Goal: Information Seeking & Learning: Learn about a topic

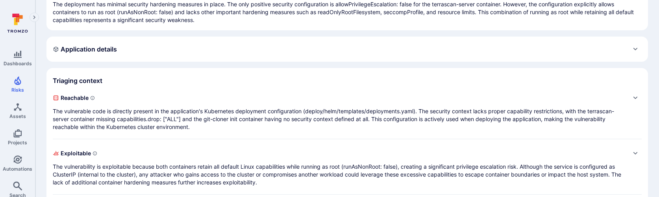
scroll to position [145, 0]
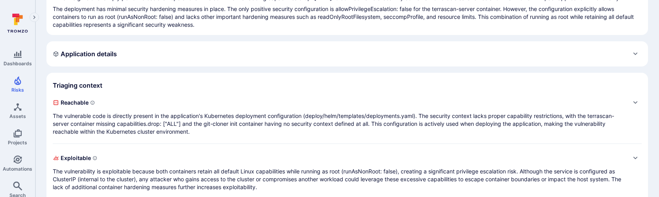
click at [346, 60] on div "Application details" at bounding box center [347, 54] width 589 height 13
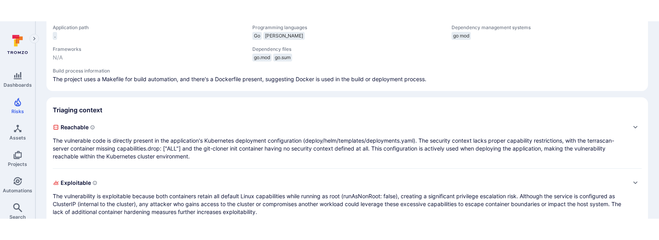
scroll to position [0, 0]
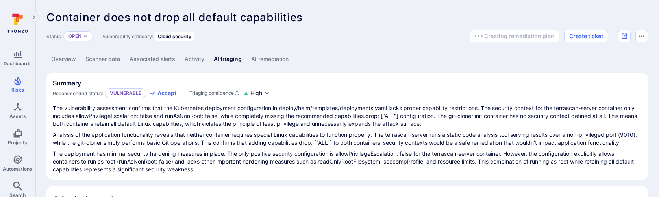
click at [77, 57] on link "Overview" at bounding box center [63, 59] width 34 height 15
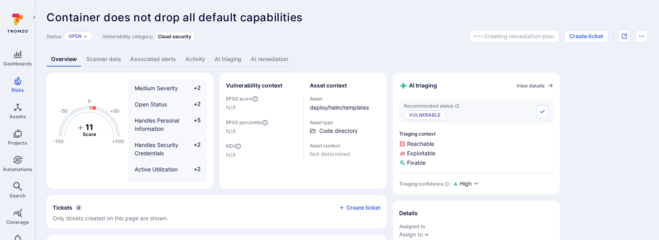
click at [492, 144] on span "Reachable" at bounding box center [476, 144] width 154 height 8
